Goal: Information Seeking & Learning: Learn about a topic

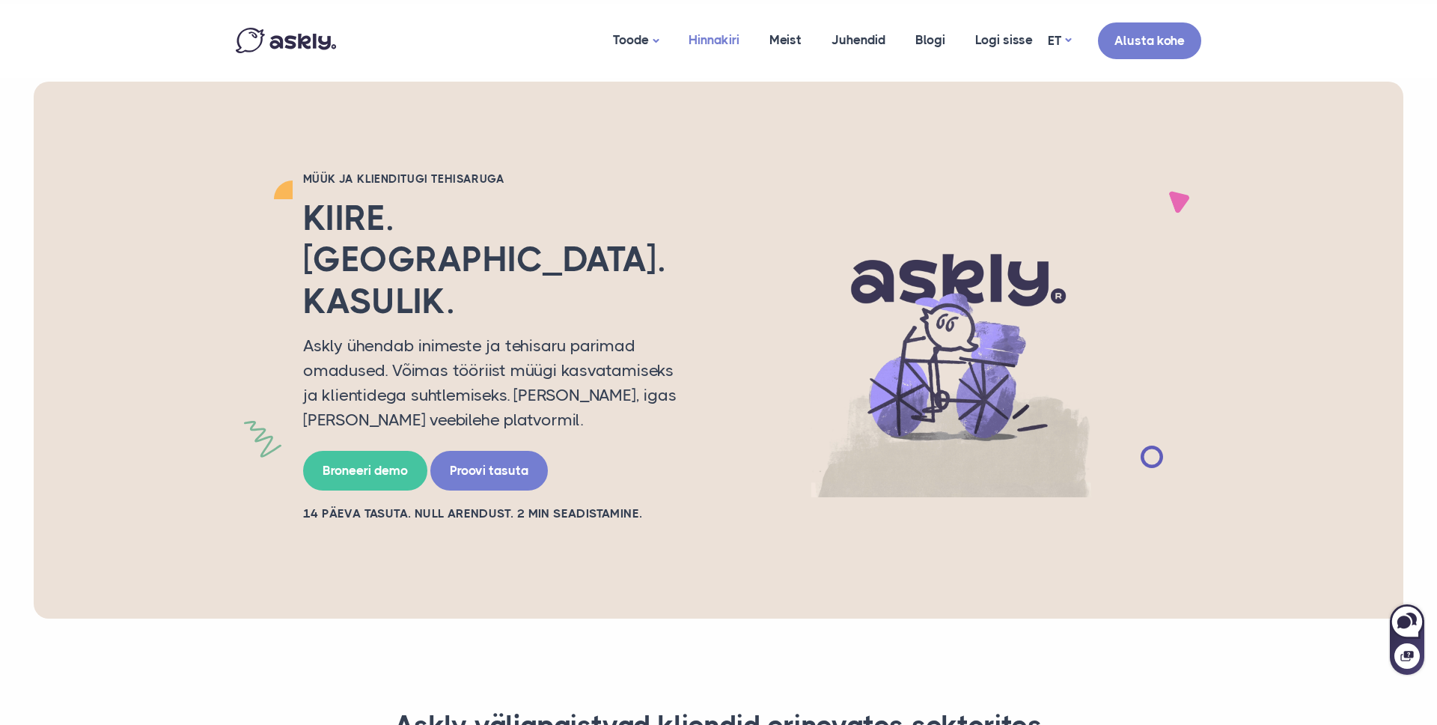
click at [749, 46] on link "Hinnakiri" at bounding box center [714, 40] width 81 height 73
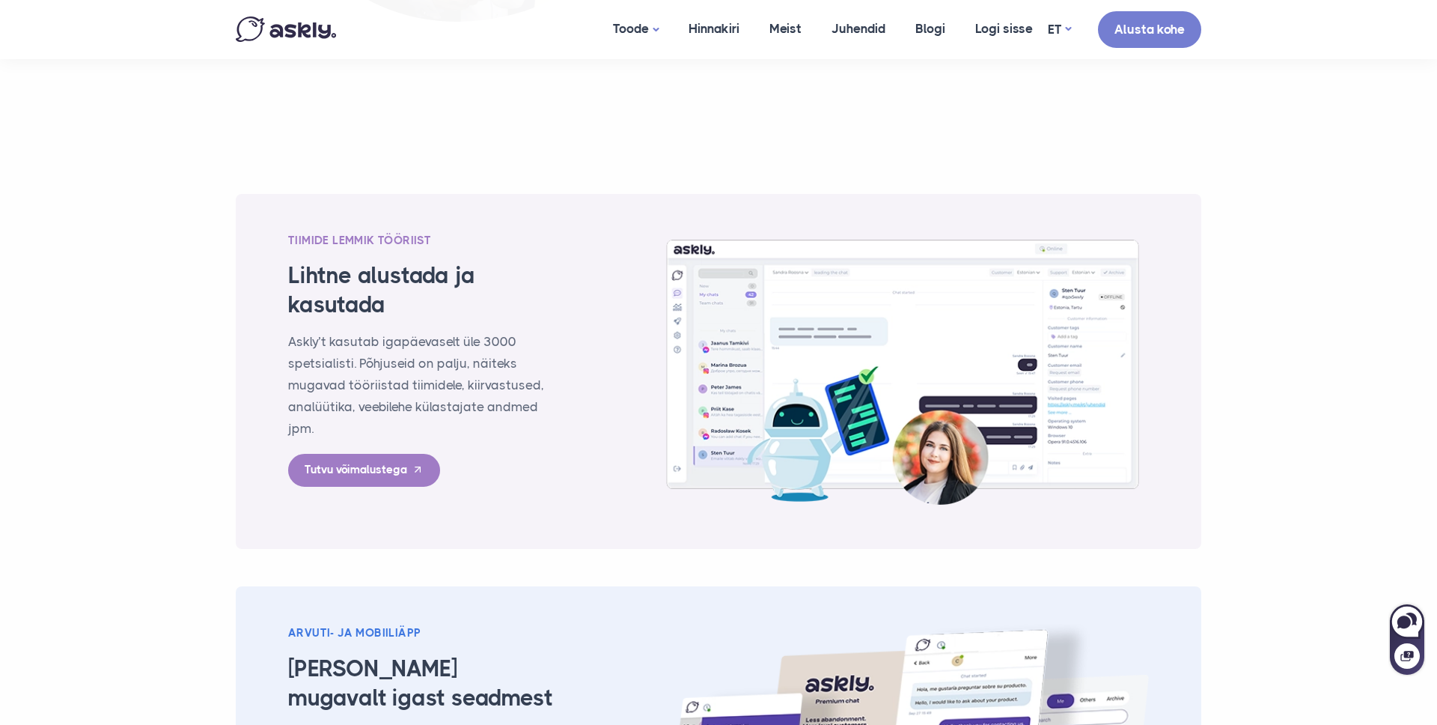
scroll to position [2047, 0]
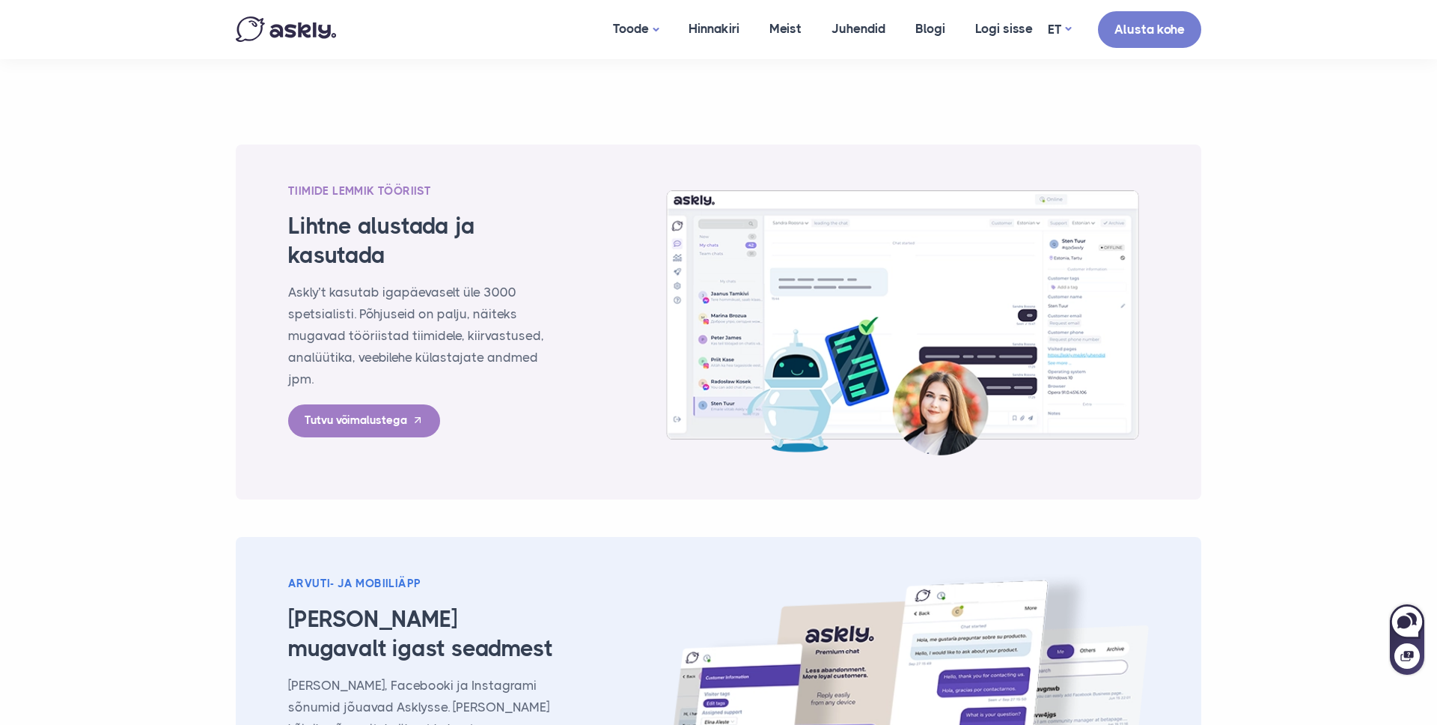
click at [105, 322] on section "Tiimide lemmik tööriist Lihtne alustada ja kasutada Askly’t kasutab igapäevasel…" at bounding box center [718, 547] width 1437 height 911
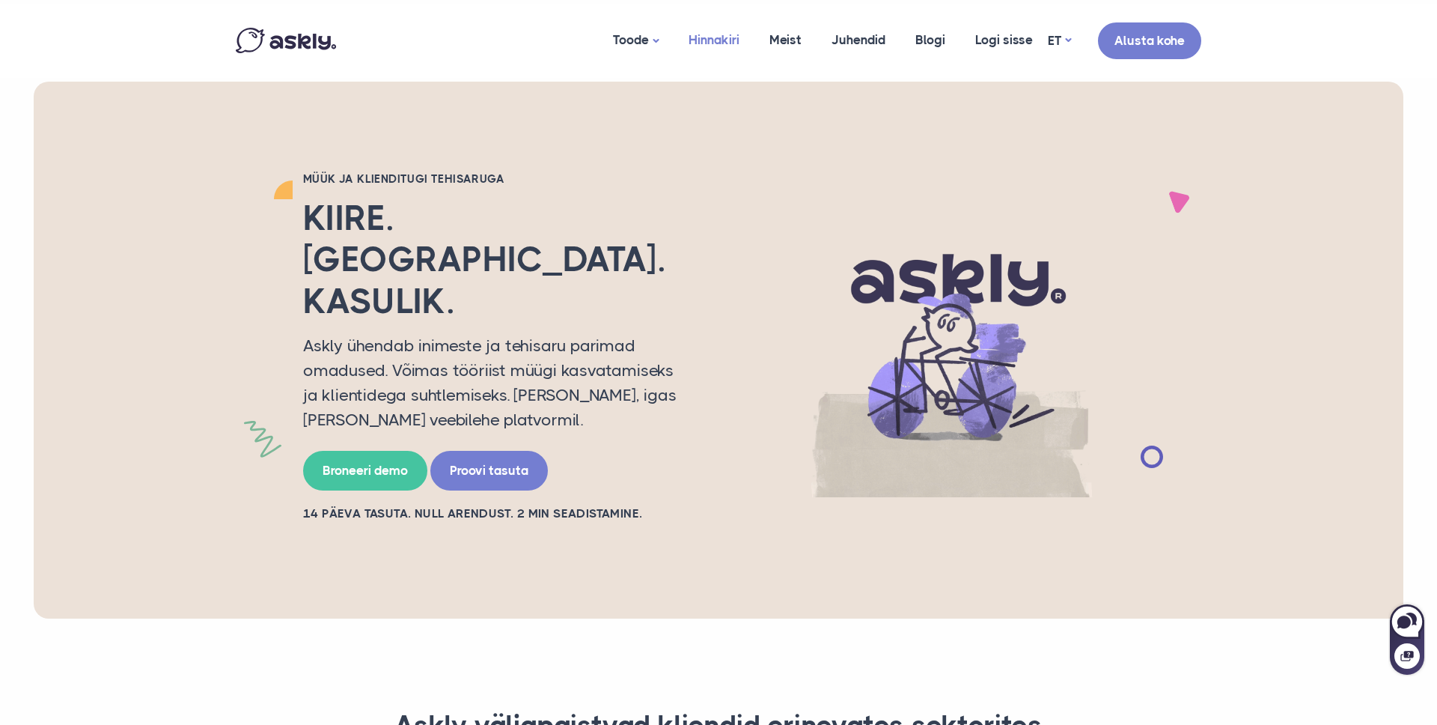
click at [717, 51] on link "Hinnakiri" at bounding box center [714, 40] width 81 height 73
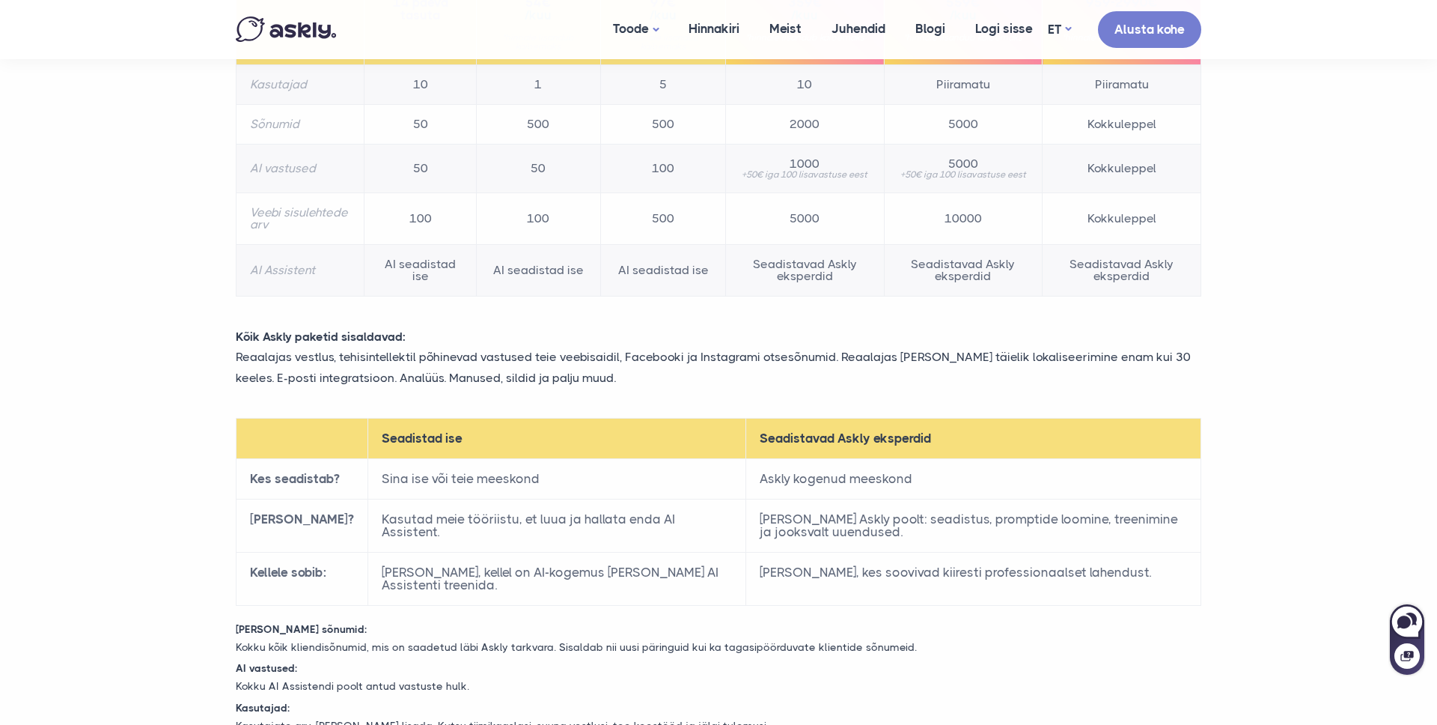
scroll to position [122, 0]
